Goal: Download file/media

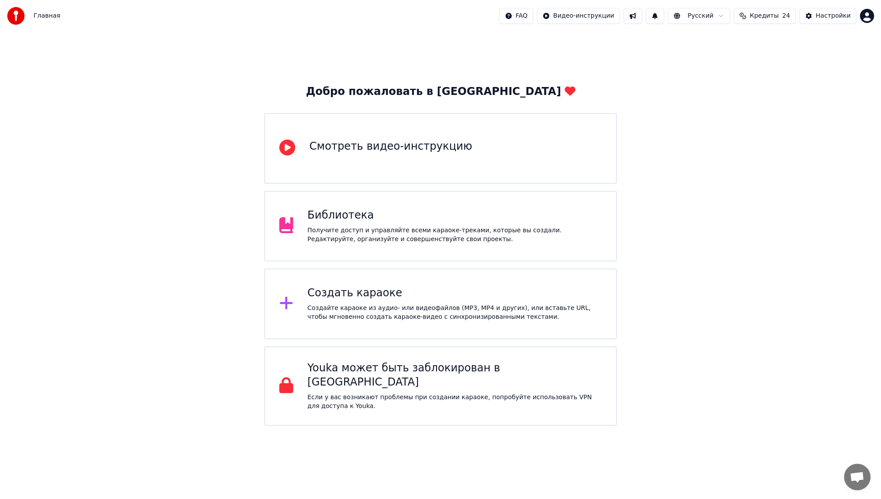
click at [425, 2] on div "Главная FAQ Видео-инструкции Русский Кредиты 24 Настройки" at bounding box center [440, 16] width 881 height 32
click at [396, 217] on div "Библиотека" at bounding box center [455, 216] width 294 height 14
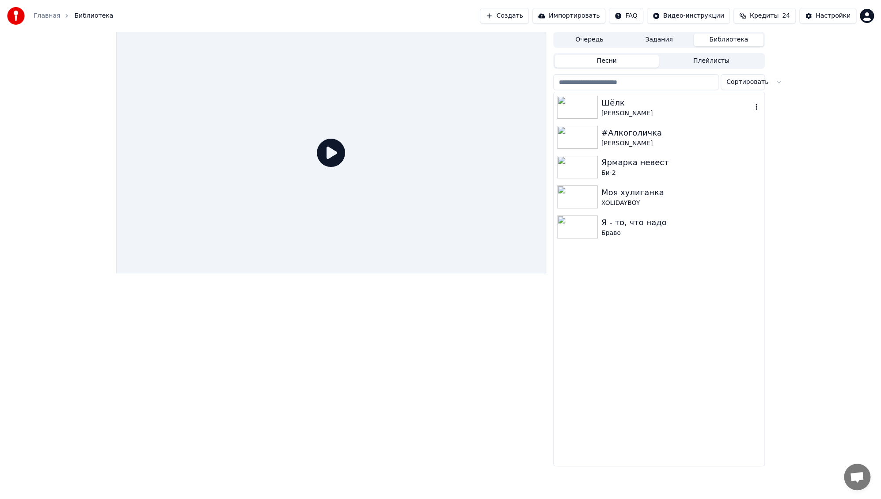
click at [663, 97] on div "Шёлк" at bounding box center [677, 103] width 151 height 12
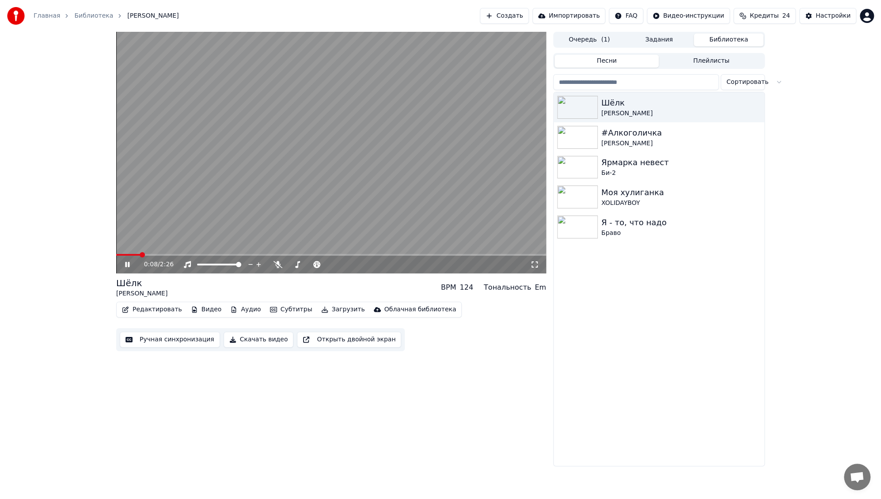
click at [249, 340] on button "Скачать видео" at bounding box center [259, 340] width 70 height 16
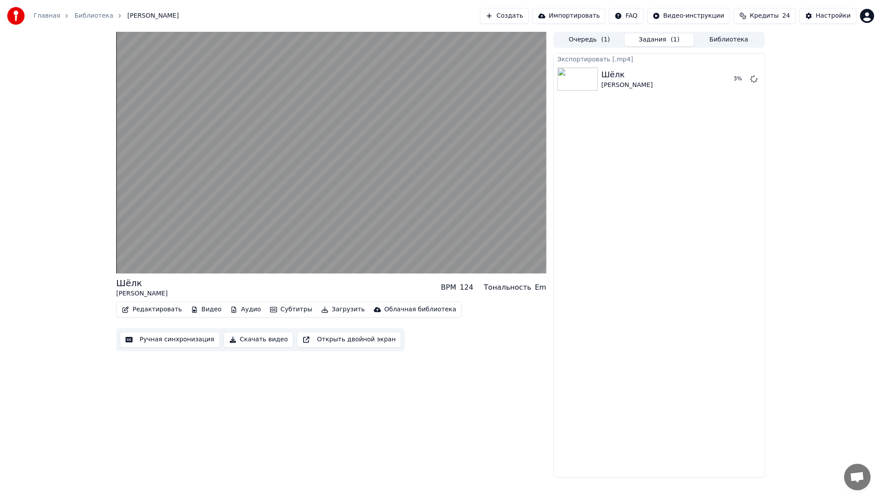
click at [255, 341] on button "Скачать видео" at bounding box center [259, 340] width 70 height 16
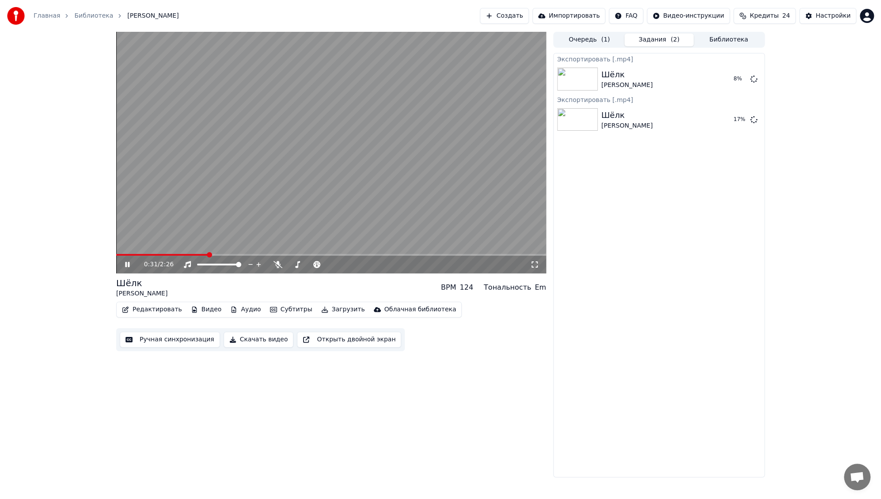
click at [78, 154] on div "0:31 / 2:26 [PERSON_NAME] BPM 124 Тональность Em Редактировать Видео Аудио Субт…" at bounding box center [440, 255] width 881 height 446
click at [258, 340] on button "Скачать видео" at bounding box center [259, 340] width 70 height 16
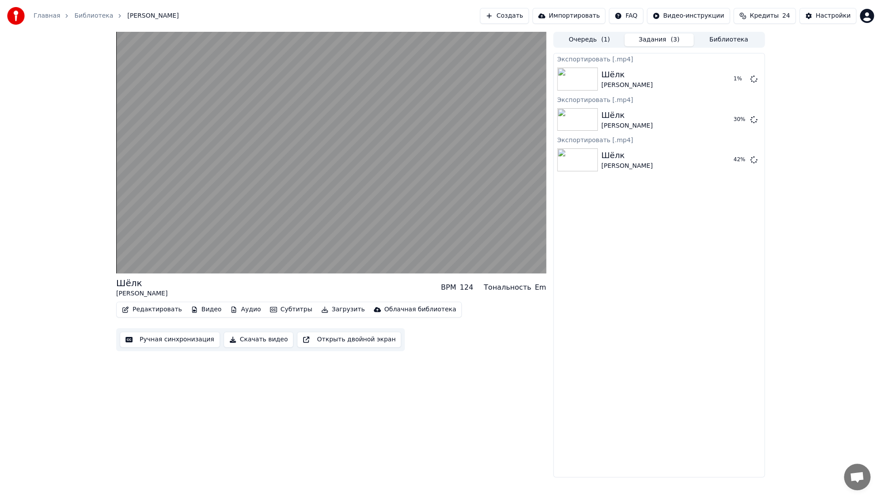
click at [304, 396] on div "Шёлк [PERSON_NAME] BPM 124 Тональность Em Редактировать Видео Аудио Субтитры За…" at bounding box center [331, 255] width 430 height 446
click at [253, 340] on button "Скачать видео" at bounding box center [259, 340] width 70 height 16
click at [754, 119] on icon at bounding box center [753, 119] width 7 height 7
click at [753, 162] on icon at bounding box center [753, 159] width 7 height 7
click at [755, 78] on icon at bounding box center [753, 78] width 7 height 7
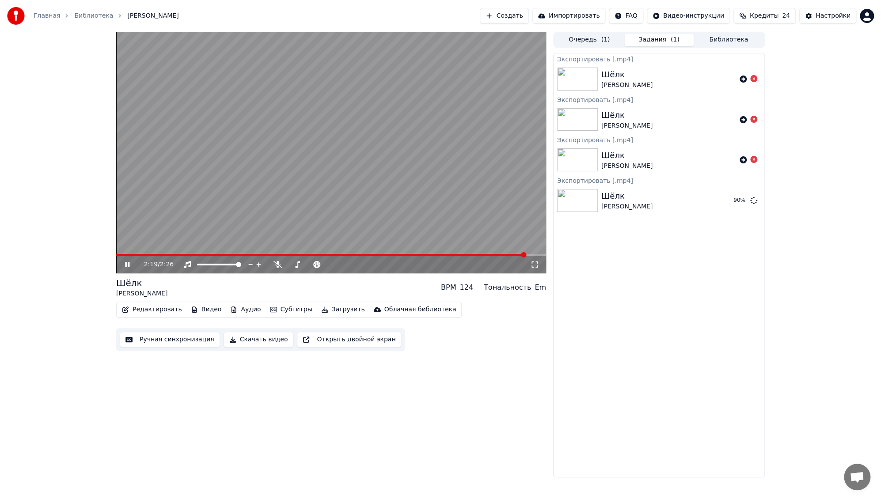
click at [123, 263] on icon at bounding box center [133, 264] width 21 height 7
click at [728, 202] on button "Показать" at bounding box center [724, 201] width 46 height 16
click at [80, 169] on div "2:19 / 2:26 Шёлк [PERSON_NAME] BPM 124 Тональность Em Редактировать Видео Аудио…" at bounding box center [440, 255] width 881 height 446
